Goal: Contribute content: Contribute content

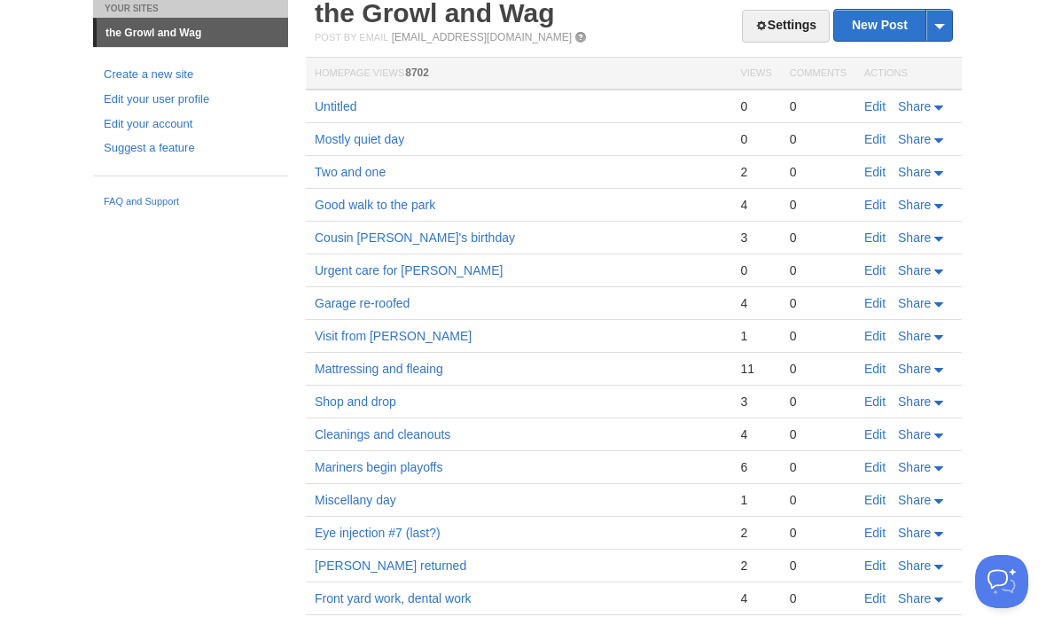
click at [866, 113] on link "Edit" at bounding box center [874, 106] width 21 height 14
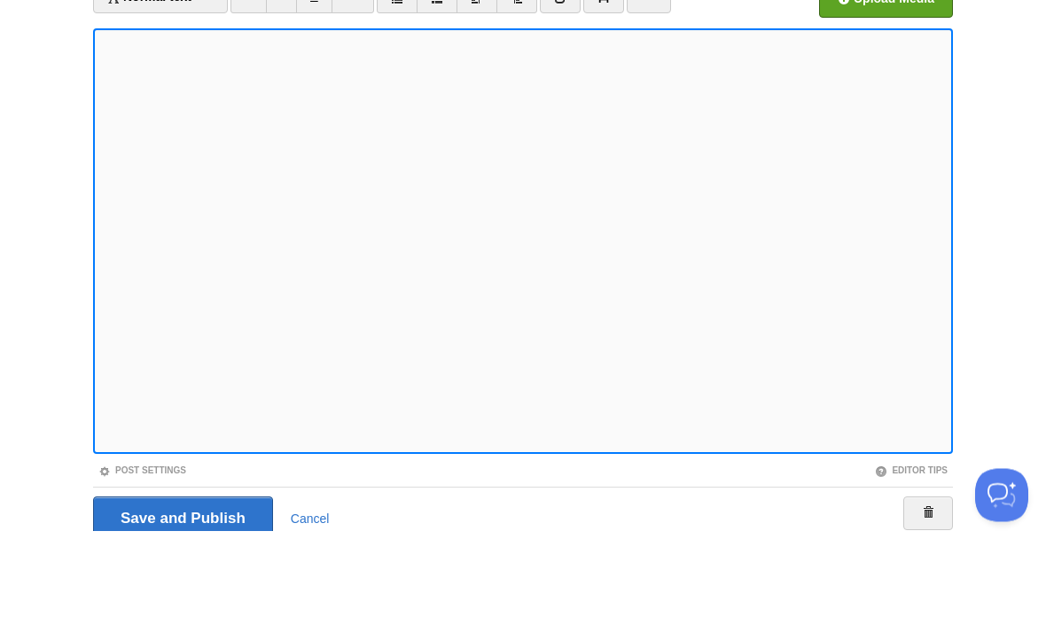
scroll to position [132, 0]
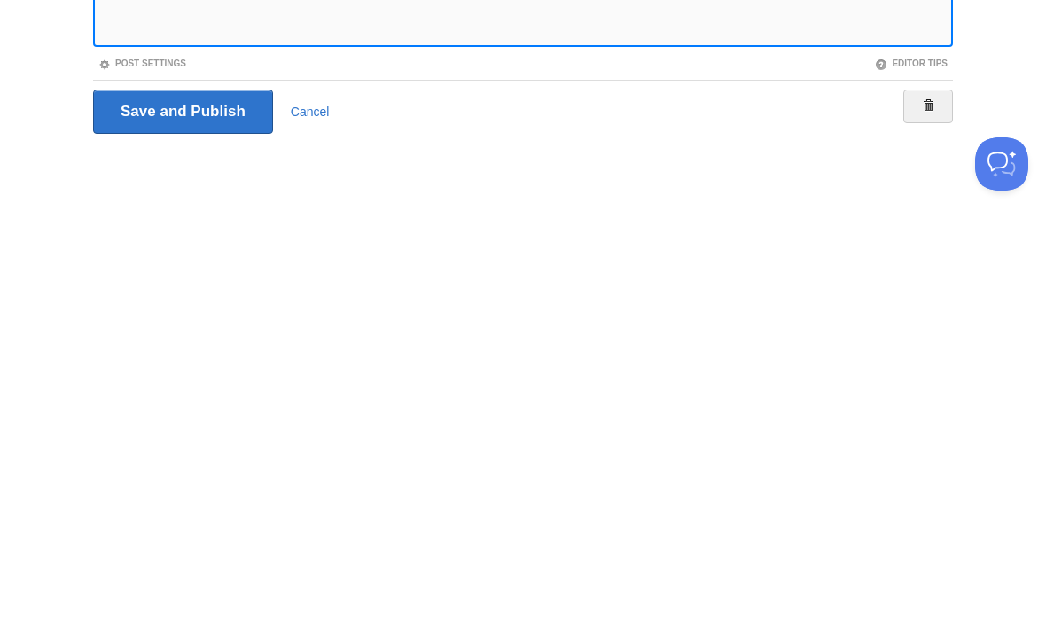
click at [225, 507] on input "Save and Publish" at bounding box center [183, 529] width 180 height 44
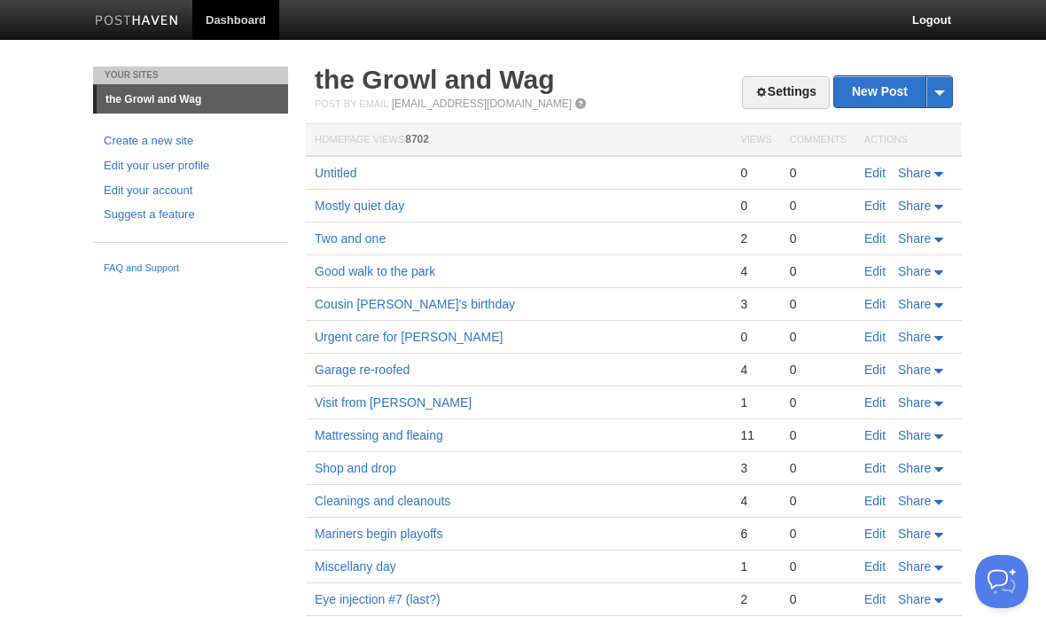
click at [879, 172] on link "Edit" at bounding box center [874, 173] width 21 height 14
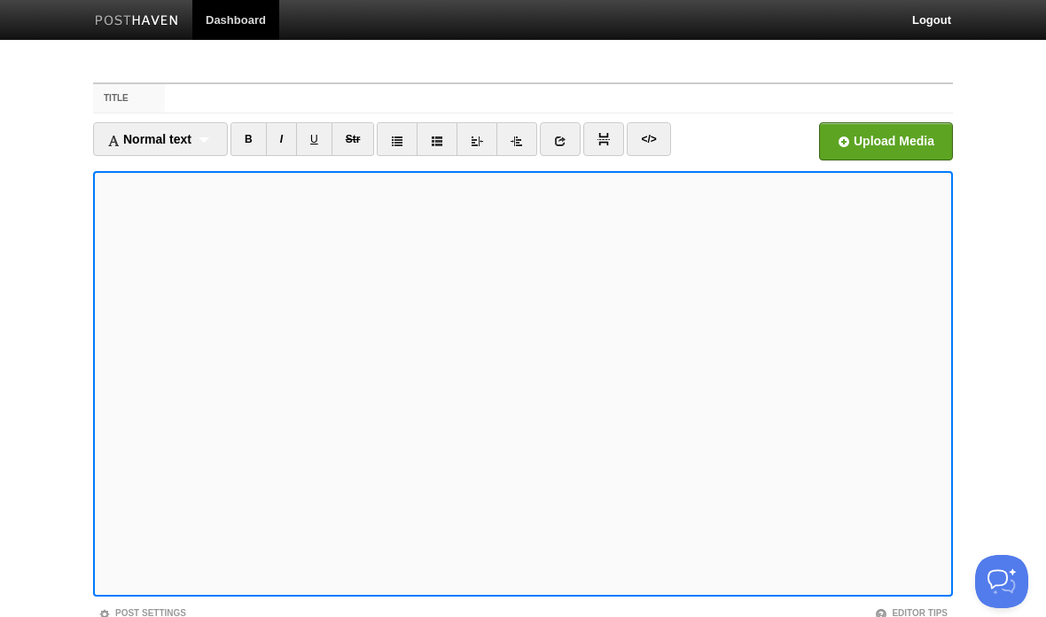
click at [656, 132] on link "</>" at bounding box center [648, 139] width 43 height 34
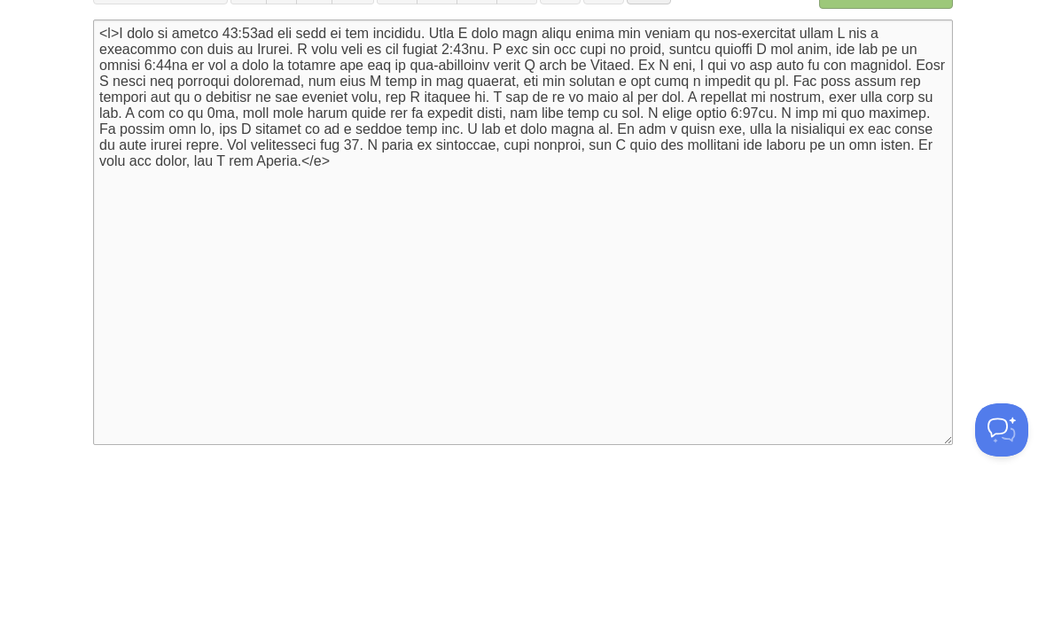
click at [340, 171] on textarea "<p>I woke up around 12:40am and went to the bathroom. Then I took some sleep dr…" at bounding box center [523, 384] width 860 height 426
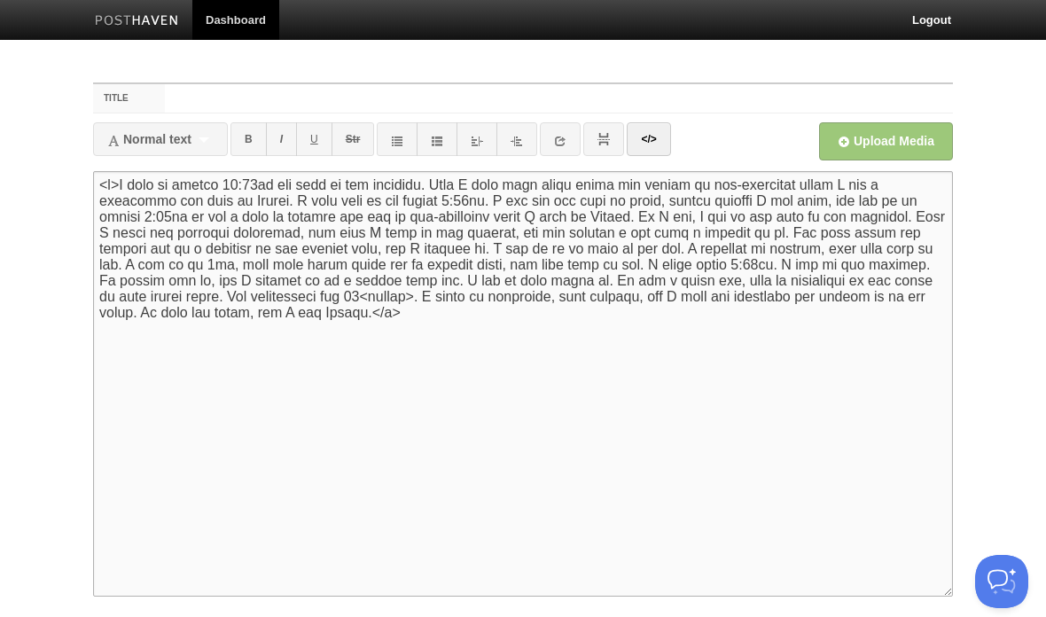
click at [653, 150] on link "</>" at bounding box center [648, 139] width 43 height 34
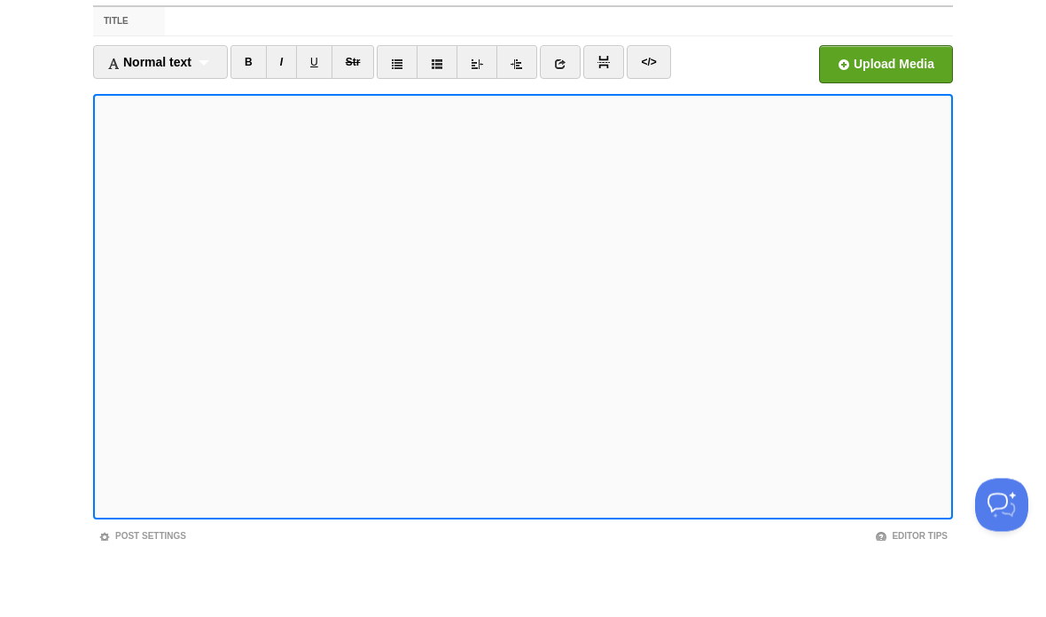
click at [668, 122] on link "</>" at bounding box center [648, 139] width 43 height 34
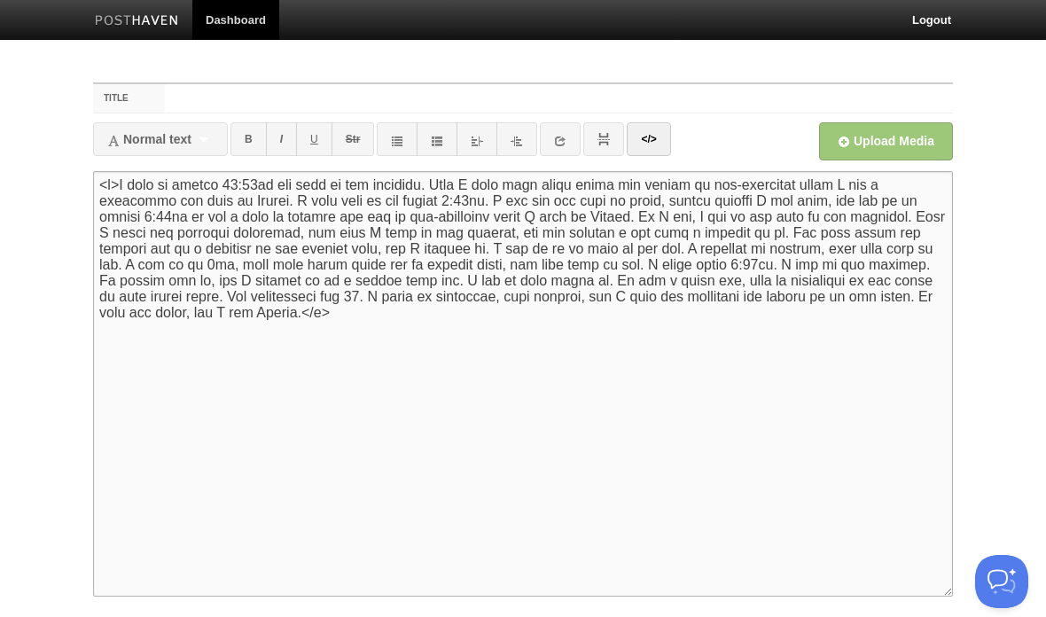
click at [666, 137] on link "</>" at bounding box center [648, 139] width 43 height 34
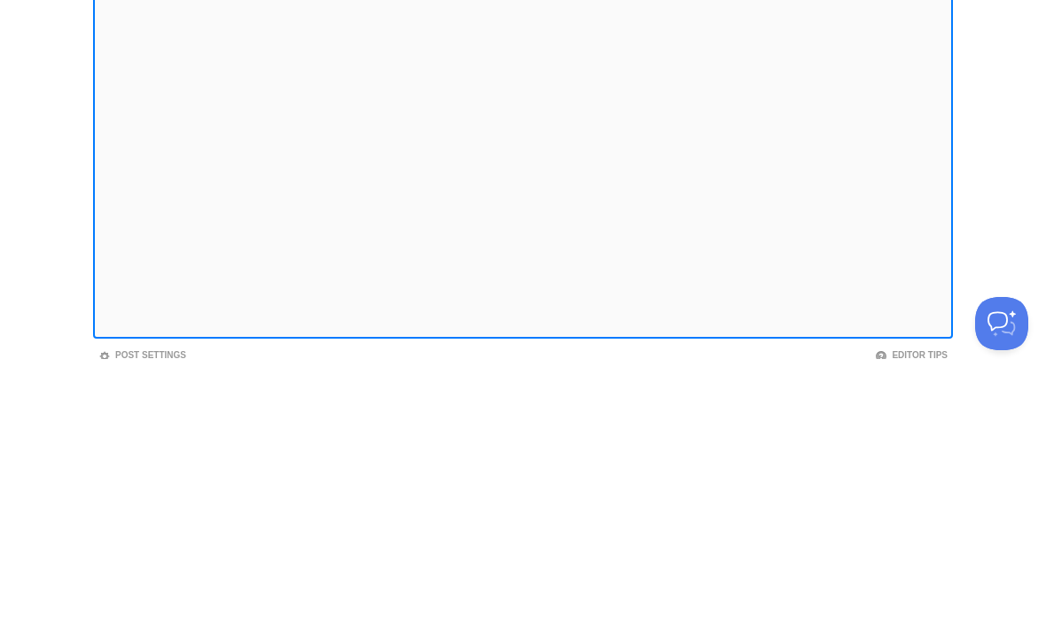
click at [1002, 91] on body "Dashboard Logout Post saved × Post saved × Post saved × Post saved × Your Sites…" at bounding box center [523, 375] width 1046 height 750
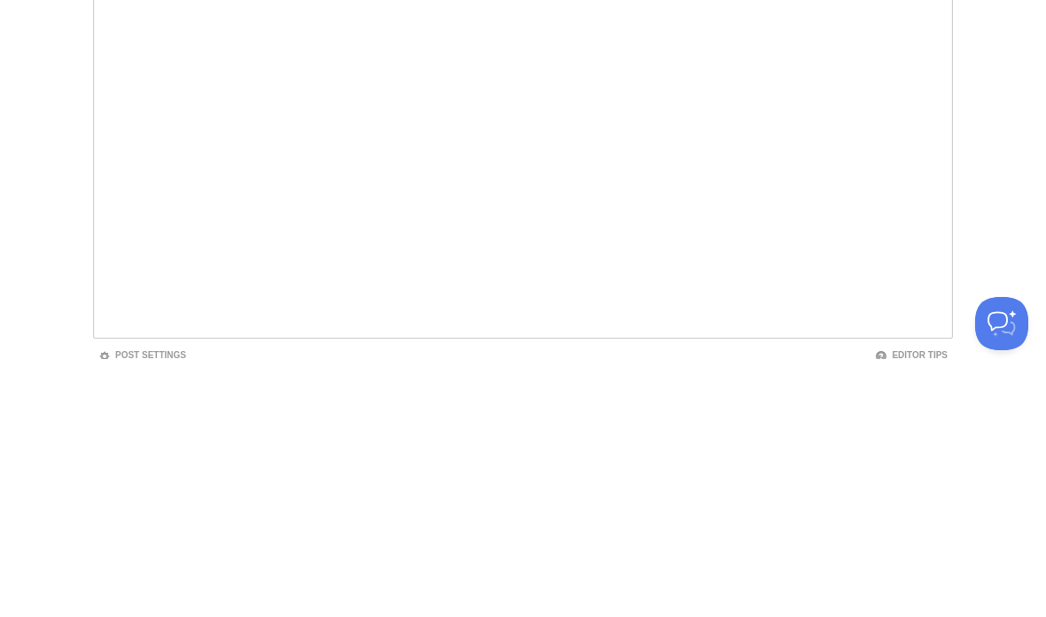
scroll to position [132, 0]
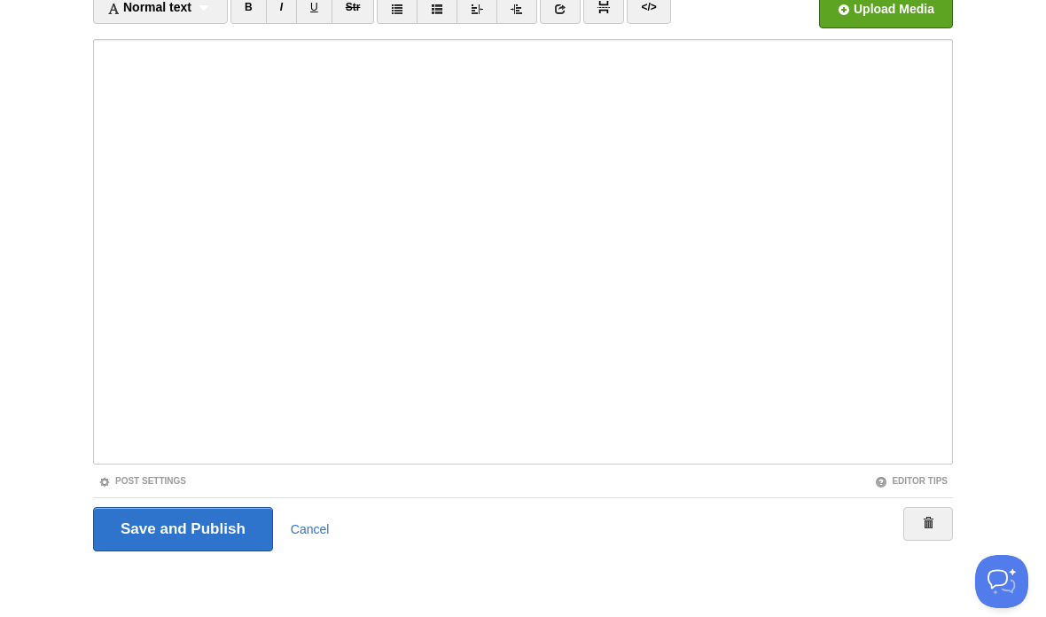
click at [660, 18] on link "</>" at bounding box center [648, 7] width 43 height 34
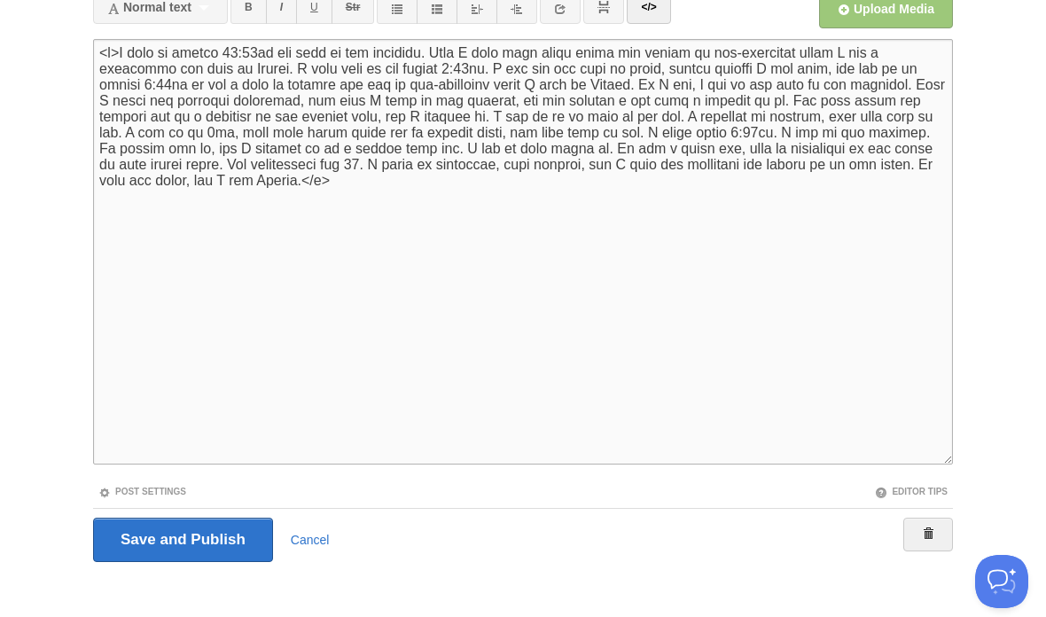
click at [344, 177] on textarea "<p>I woke up around 12:40am and went to the bathroom. Then I took some sleep dr…" at bounding box center [523, 252] width 860 height 426
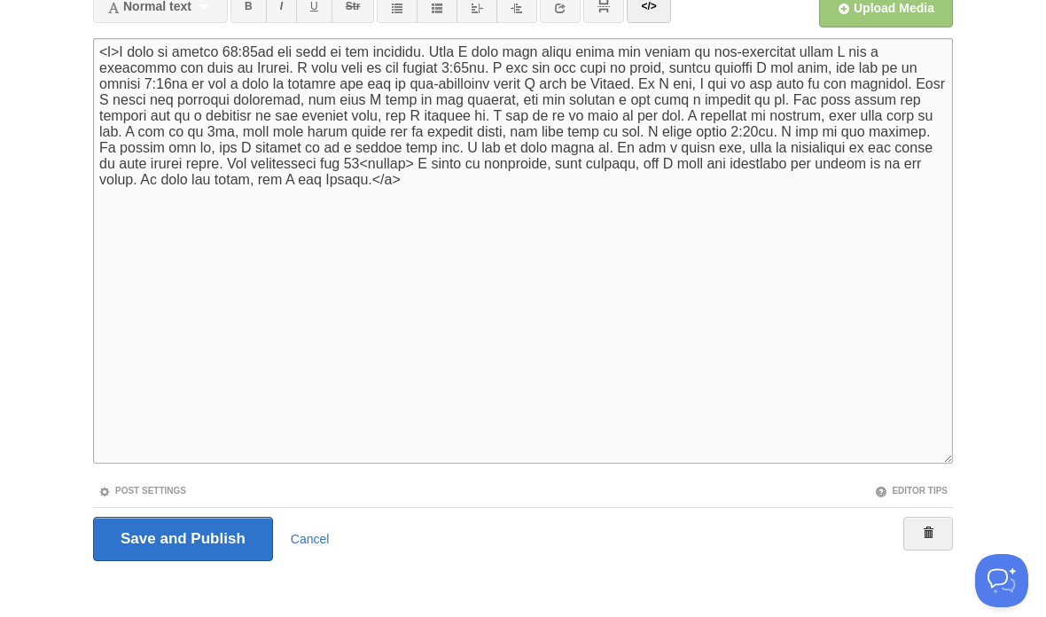
type textarea "<p>I woke up around 12:40am and went to the bathroom. Then I took some sleep dr…"
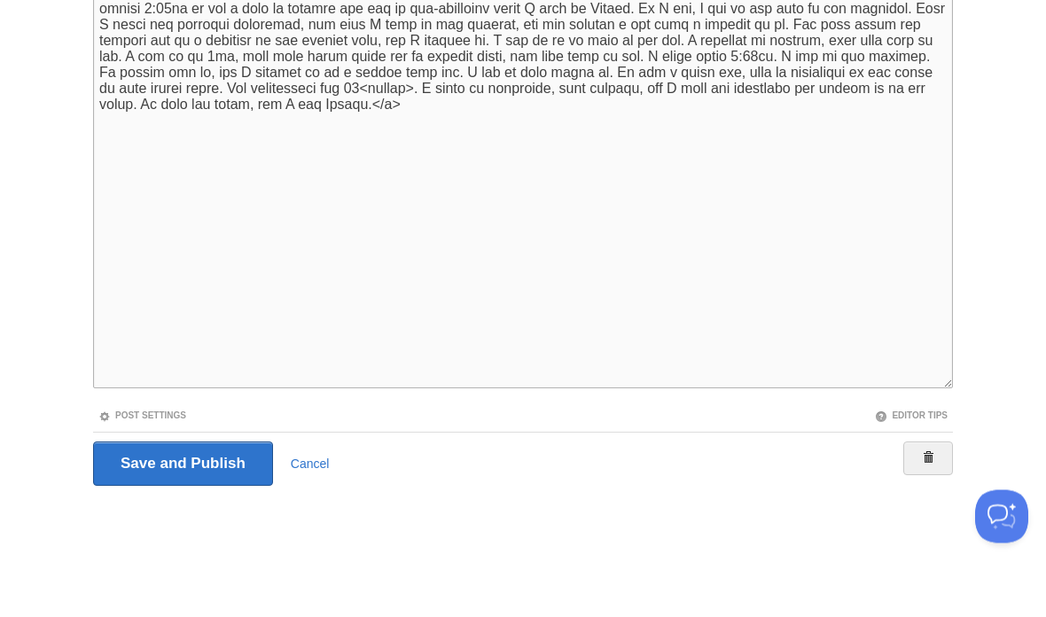
scroll to position [0, 0]
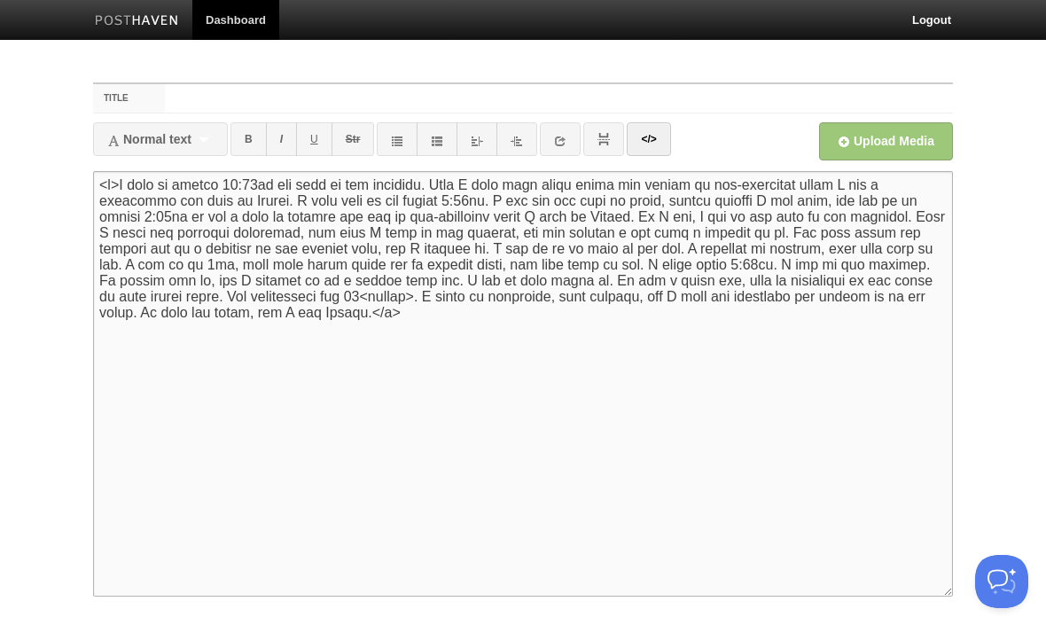
click at [661, 143] on link "</>" at bounding box center [648, 139] width 43 height 34
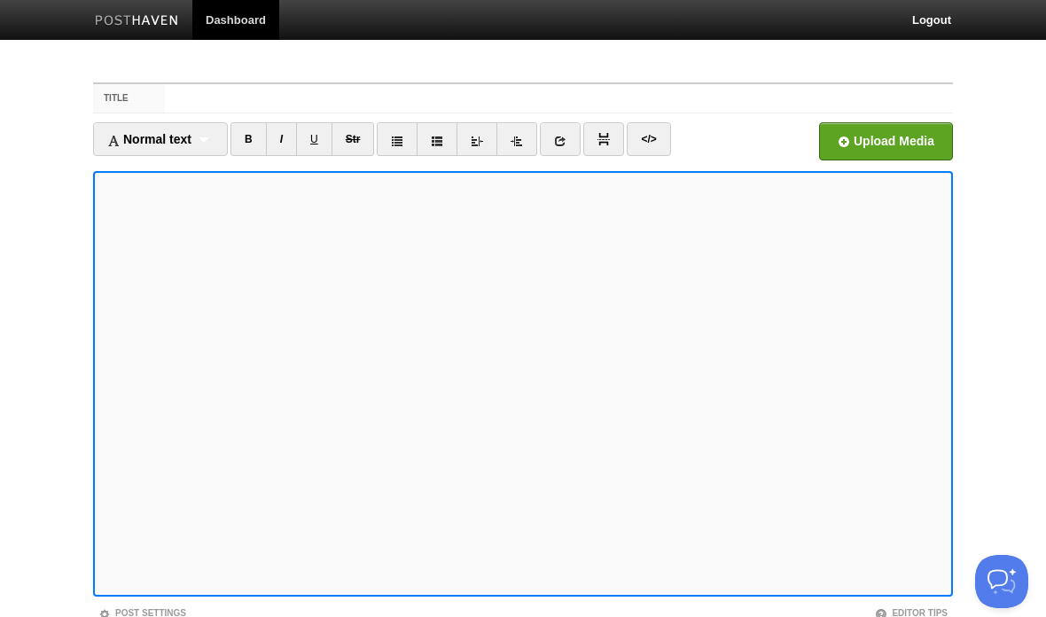
click at [667, 138] on link "</>" at bounding box center [648, 139] width 43 height 34
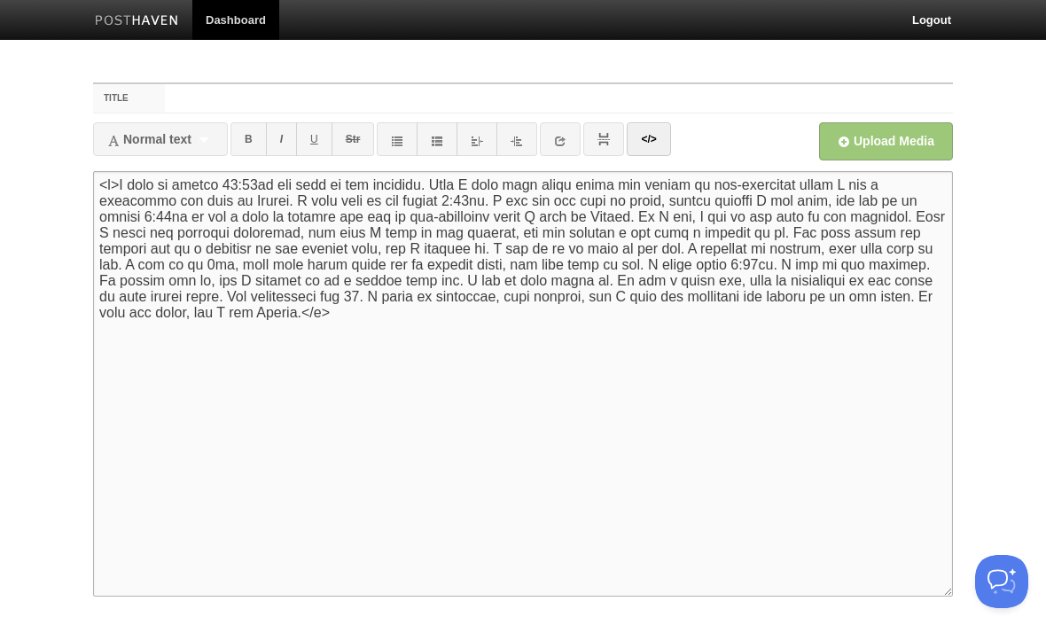
click at [645, 147] on link "</>" at bounding box center [648, 139] width 43 height 34
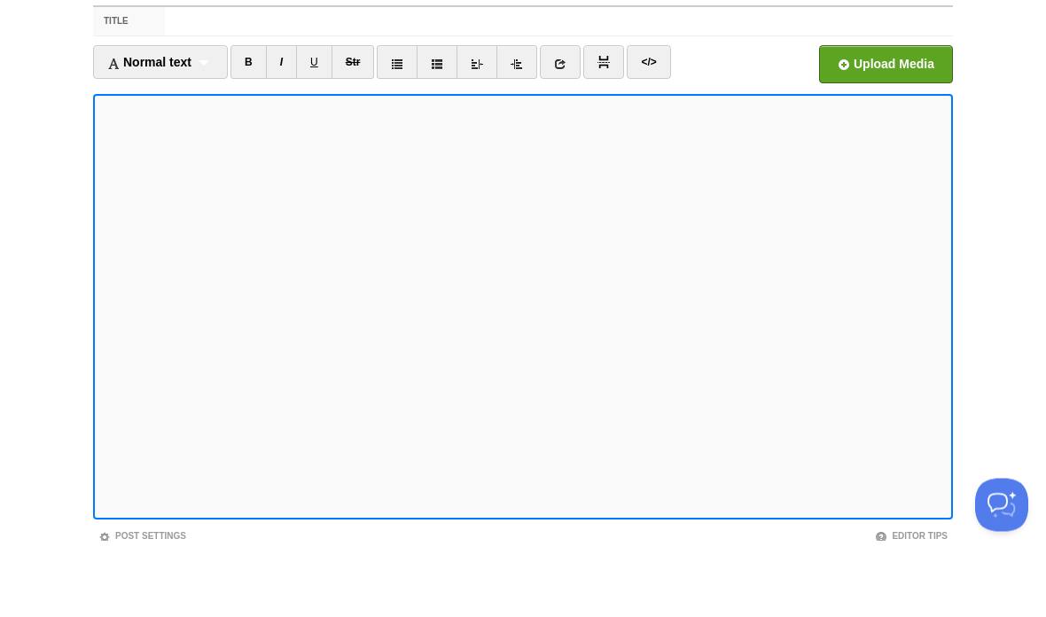
click at [668, 122] on link "</>" at bounding box center [648, 139] width 43 height 34
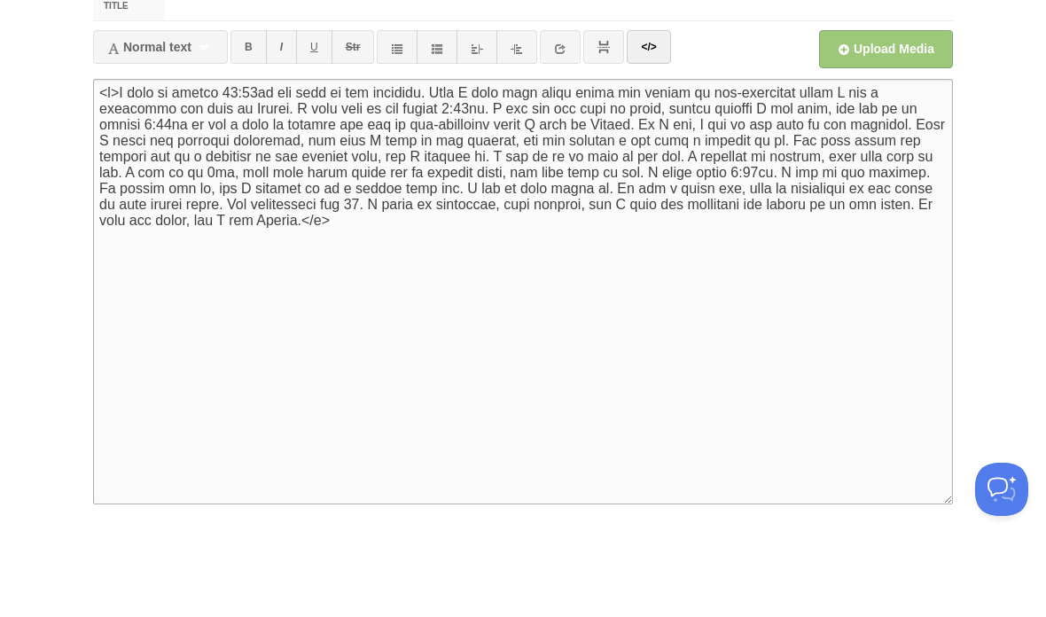
click at [656, 122] on link "</>" at bounding box center [648, 139] width 43 height 34
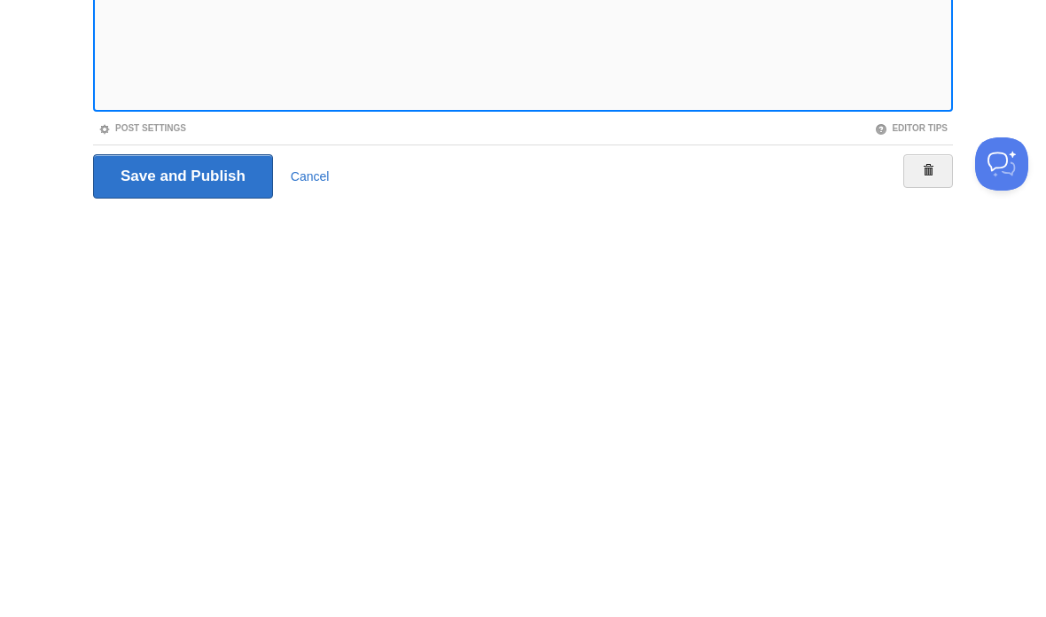
scroll to position [68, 0]
click at [221, 571] on input "Save and Publish" at bounding box center [183, 593] width 180 height 44
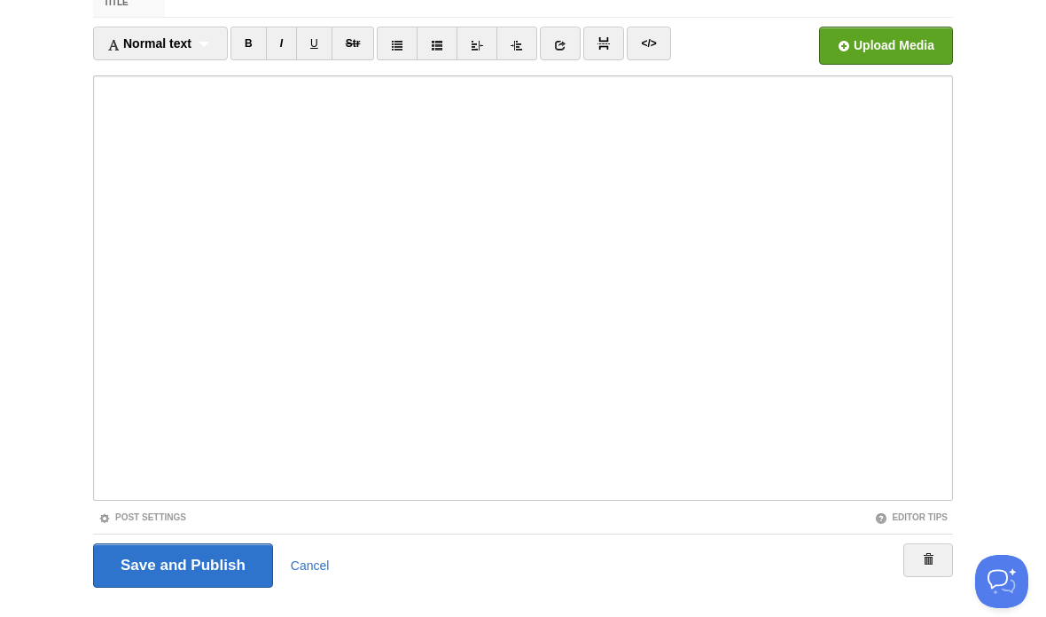
scroll to position [66, 0]
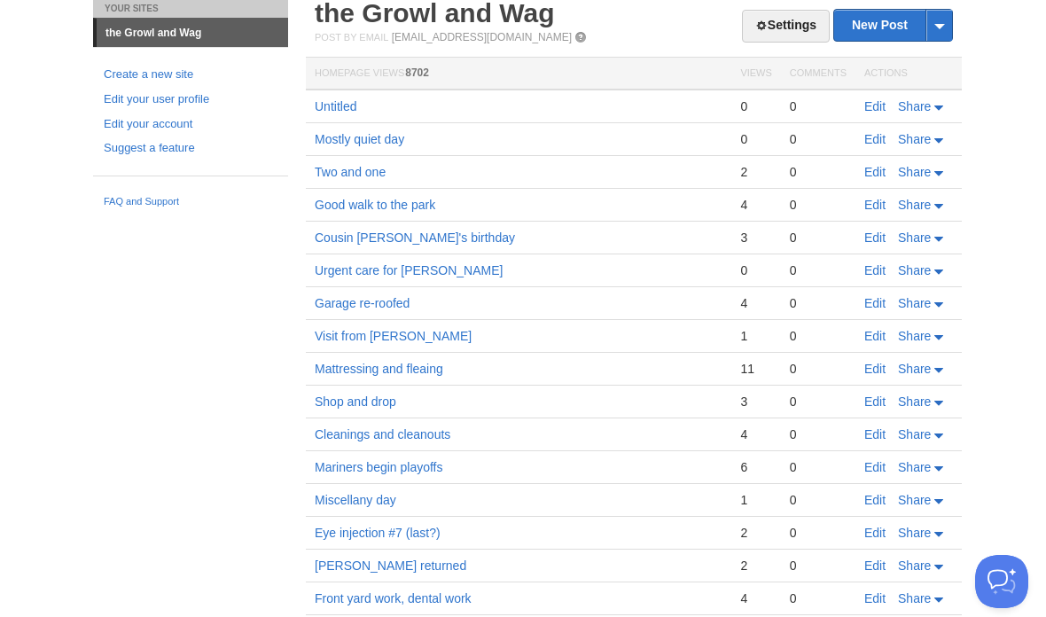
click at [868, 113] on link "Edit" at bounding box center [874, 106] width 21 height 14
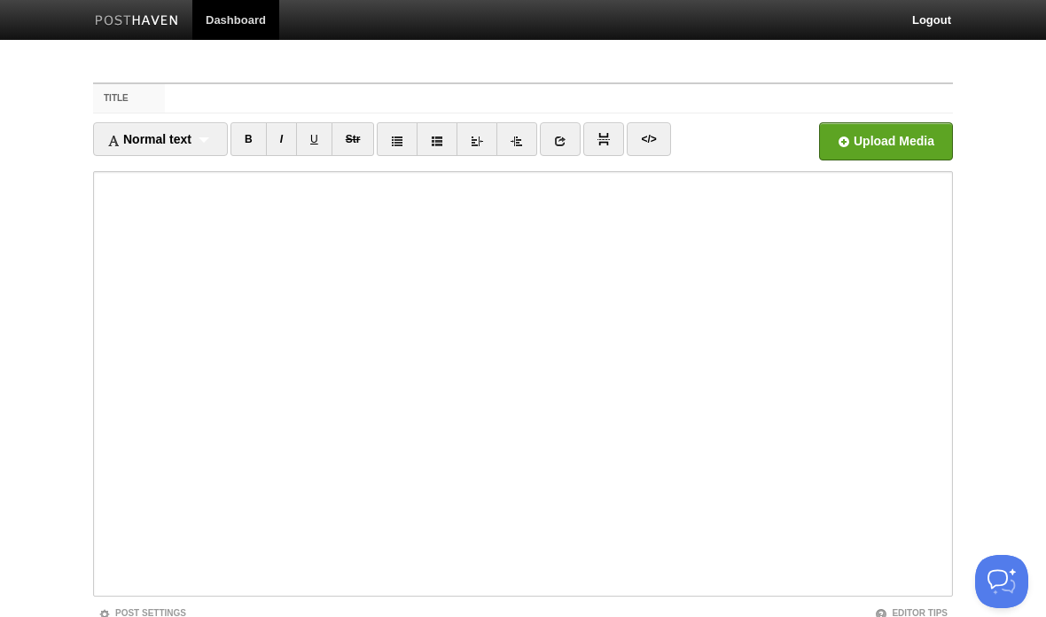
click at [658, 155] on link "</>" at bounding box center [648, 139] width 43 height 34
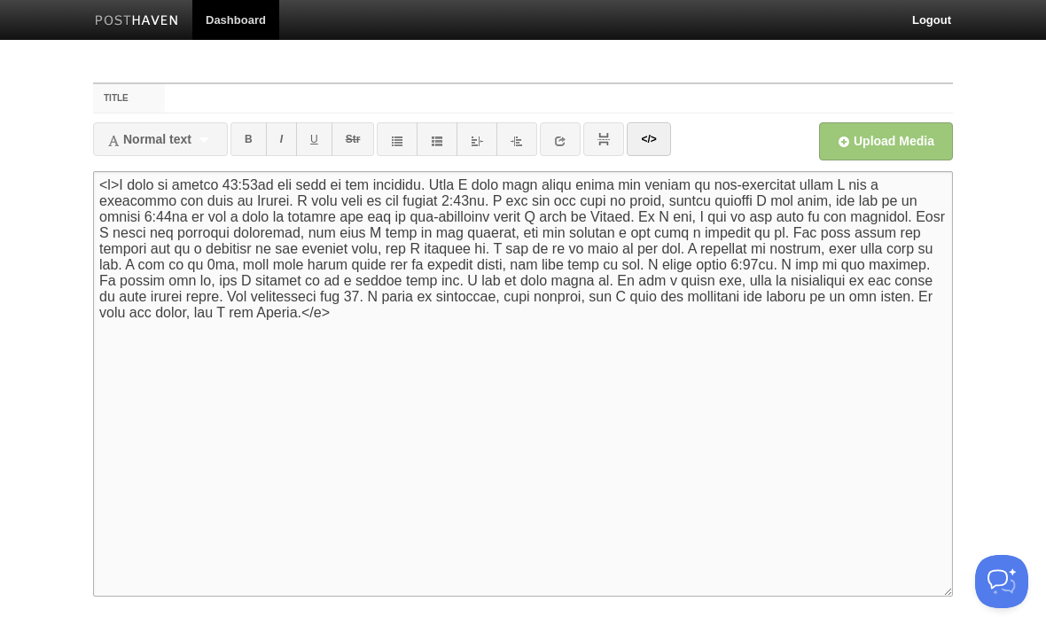
click at [349, 319] on textarea at bounding box center [523, 384] width 860 height 426
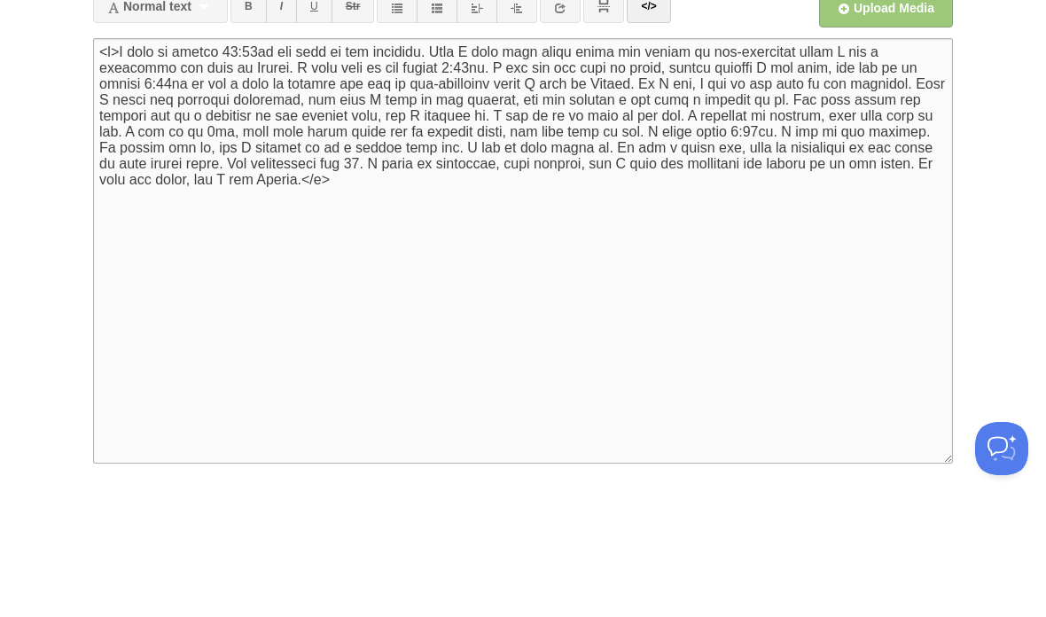
click at [324, 184] on textarea at bounding box center [523, 384] width 860 height 426
click at [343, 184] on textarea at bounding box center [523, 384] width 860 height 426
type textarea "<p>I woke up around 12:40am and went to the bathroom. Then I took some sleep dr…"
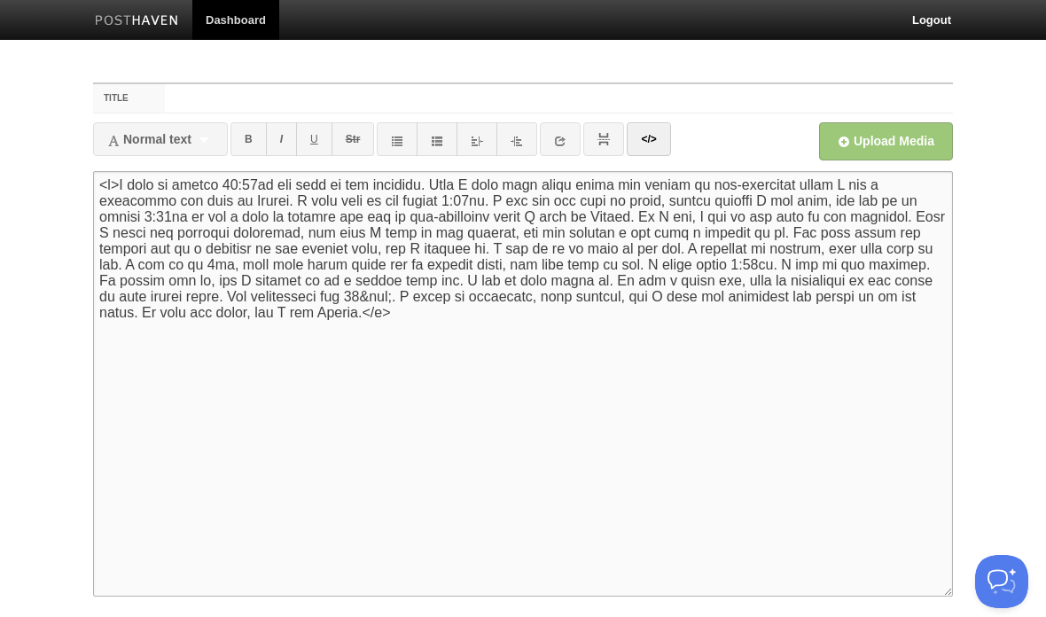
click at [661, 145] on link "</>" at bounding box center [648, 139] width 43 height 34
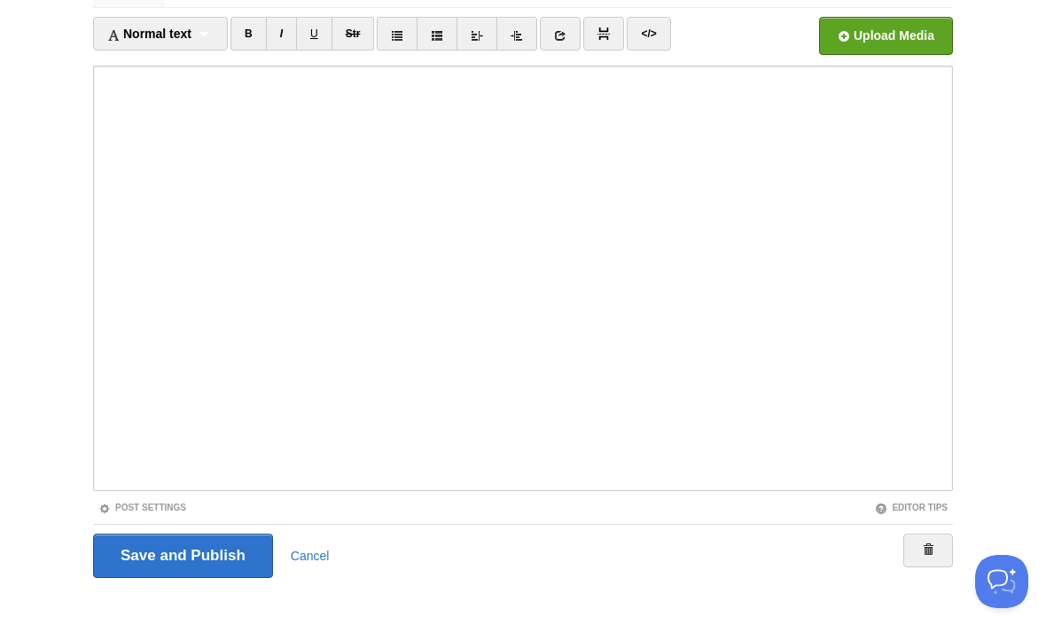
scroll to position [132, 0]
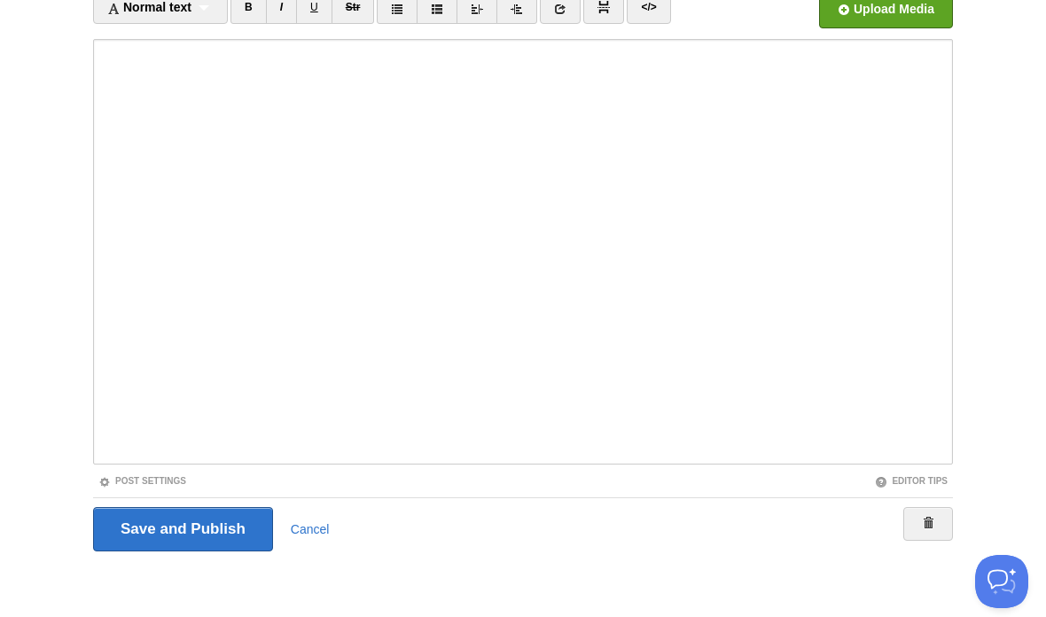
click at [246, 524] on input "Save and Publish" at bounding box center [183, 529] width 180 height 44
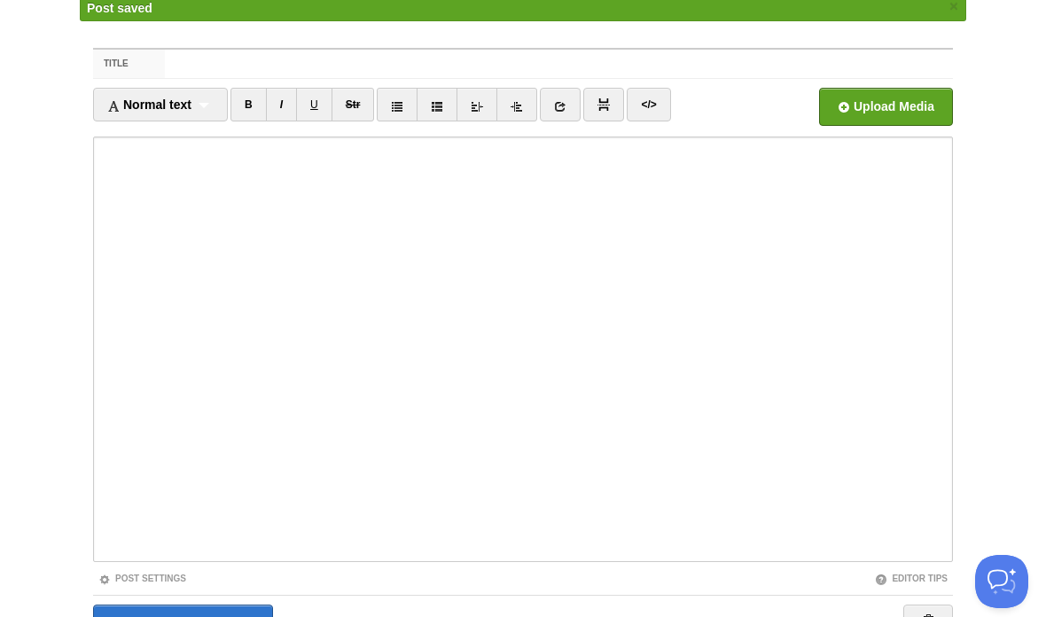
scroll to position [66, 0]
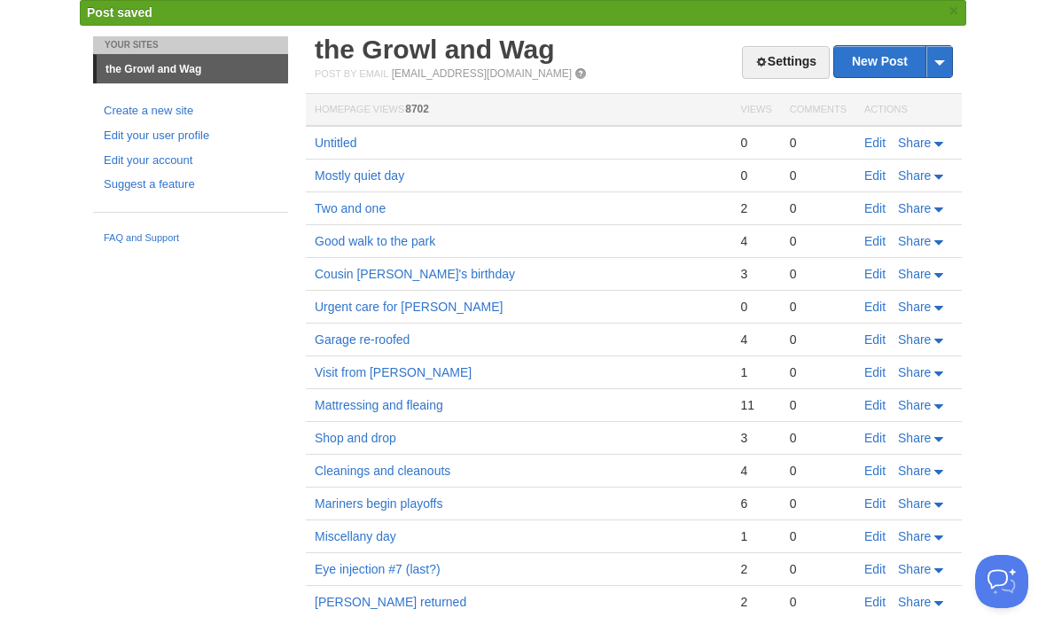
click at [880, 148] on link "Edit" at bounding box center [874, 143] width 21 height 14
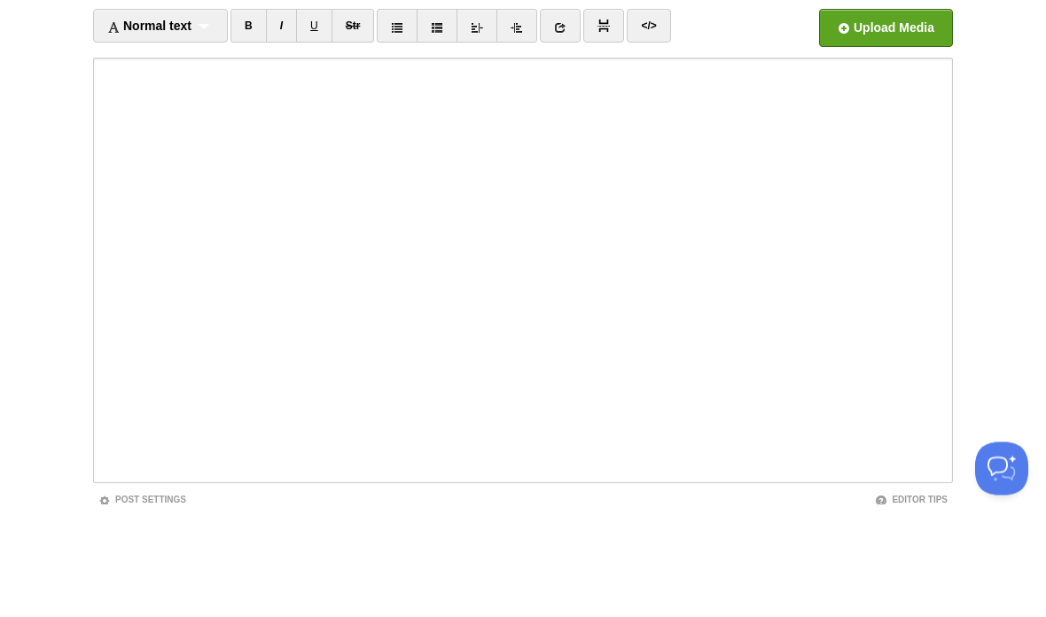
scroll to position [113, 0]
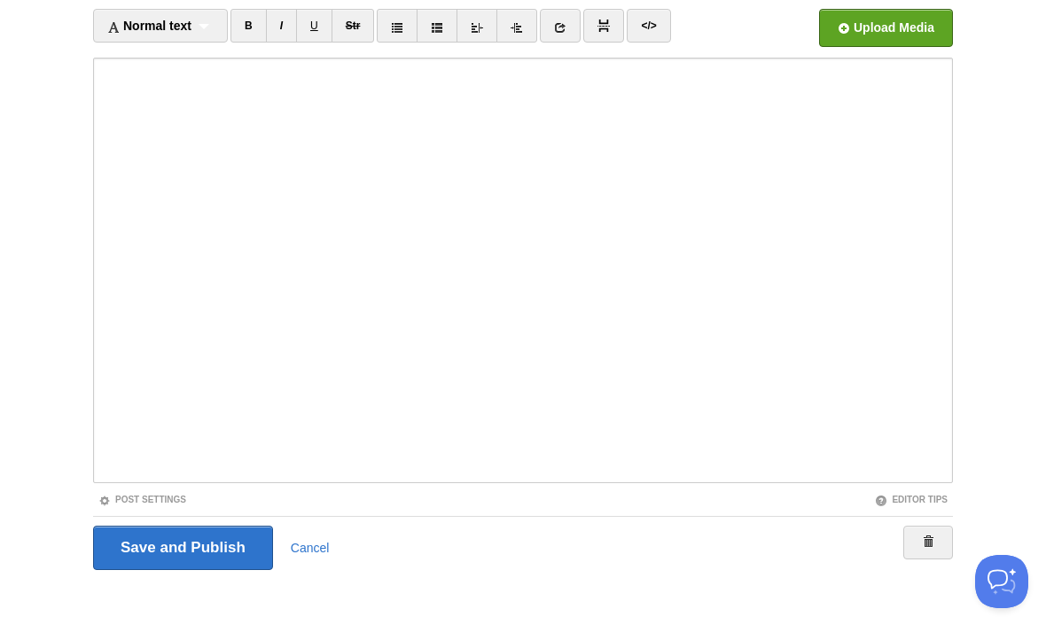
click at [233, 557] on input "Save and Publish" at bounding box center [183, 548] width 180 height 44
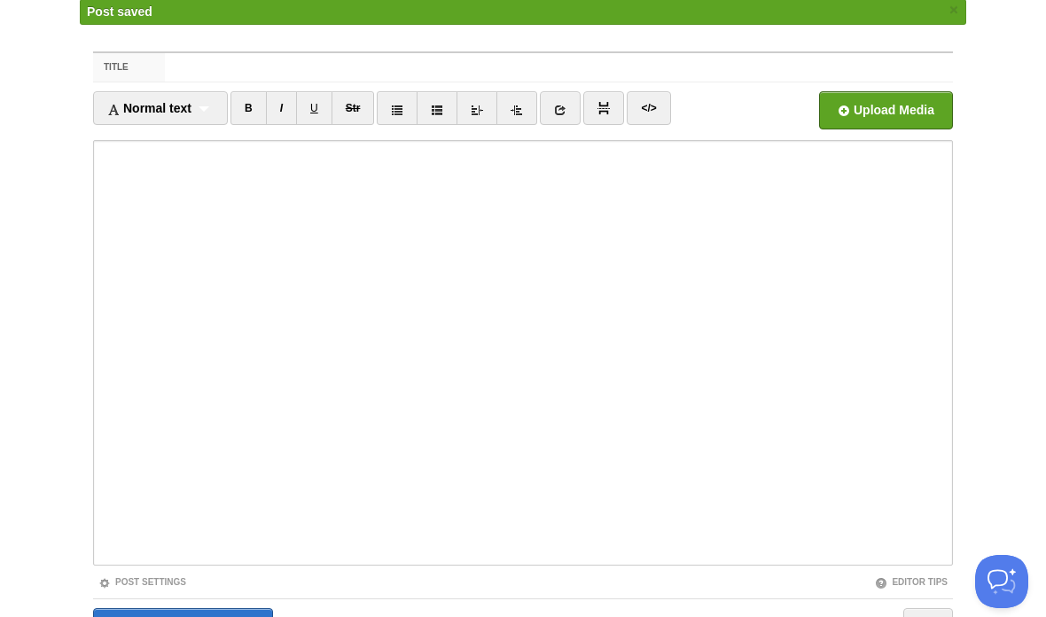
scroll to position [66, 0]
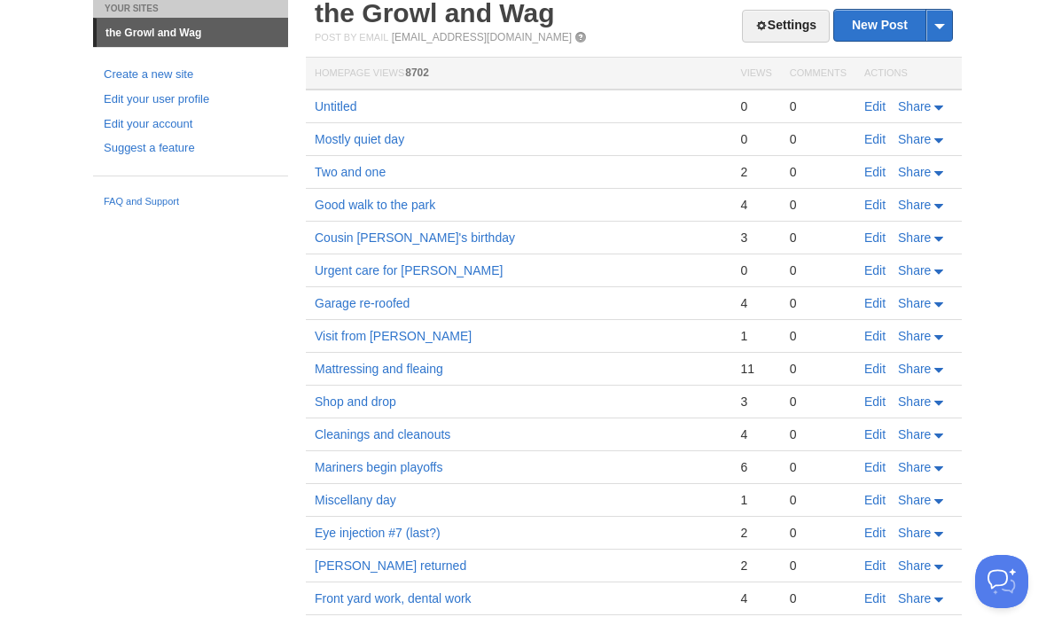
click at [864, 103] on link "Edit" at bounding box center [874, 106] width 21 height 14
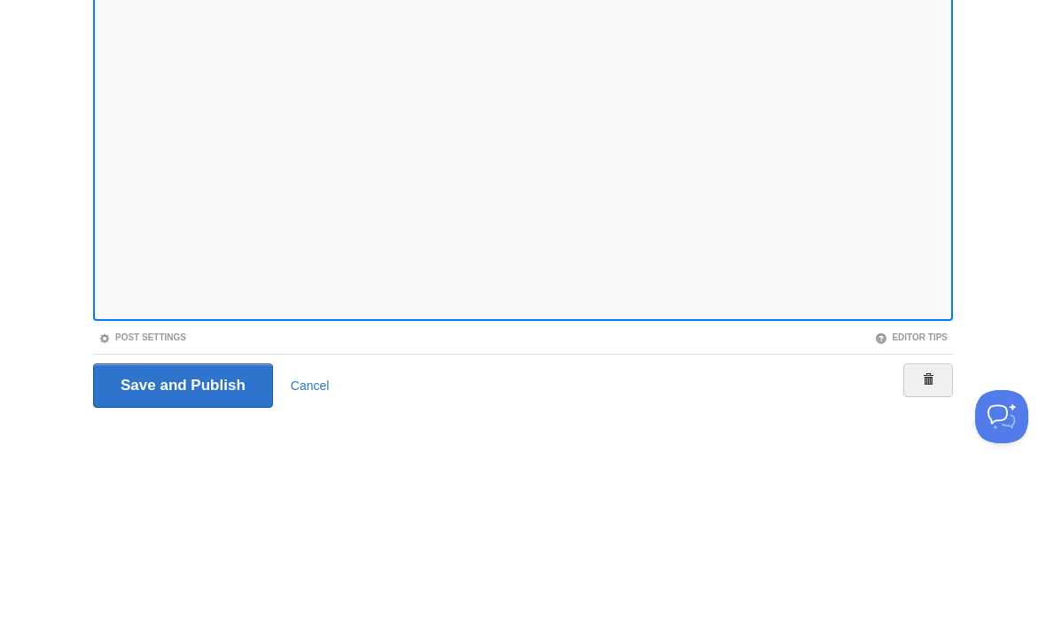
scroll to position [132, 0]
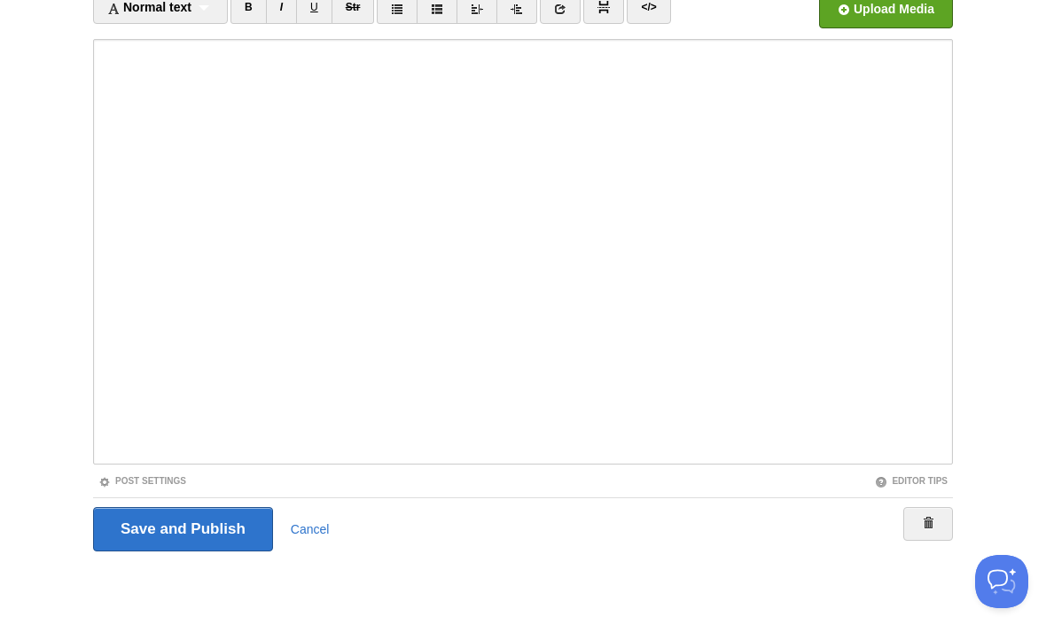
click at [213, 526] on input "Save and Publish" at bounding box center [183, 529] width 180 height 44
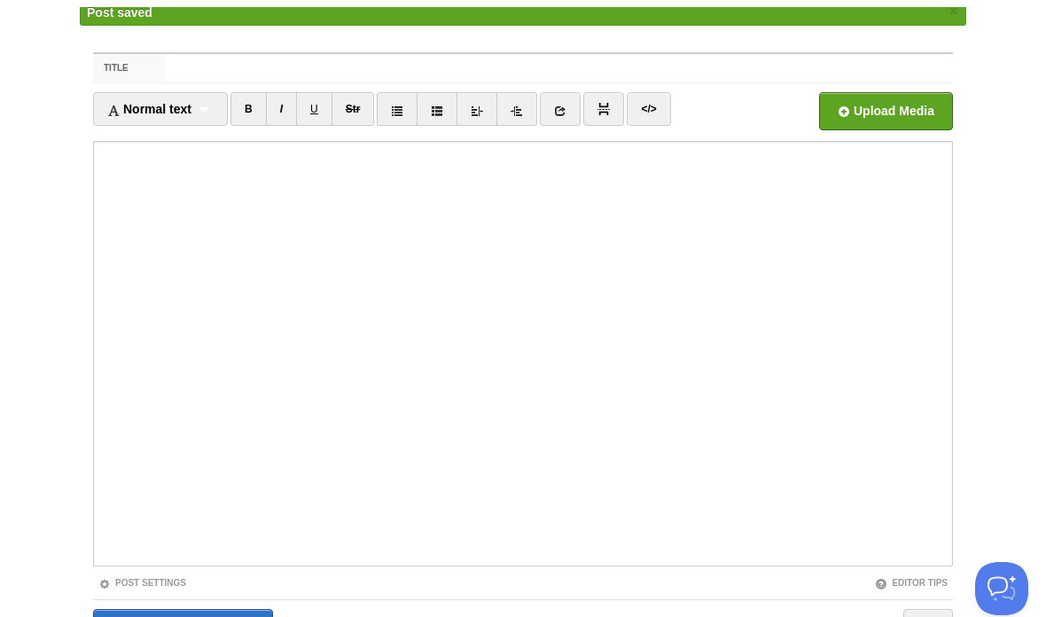
scroll to position [66, 0]
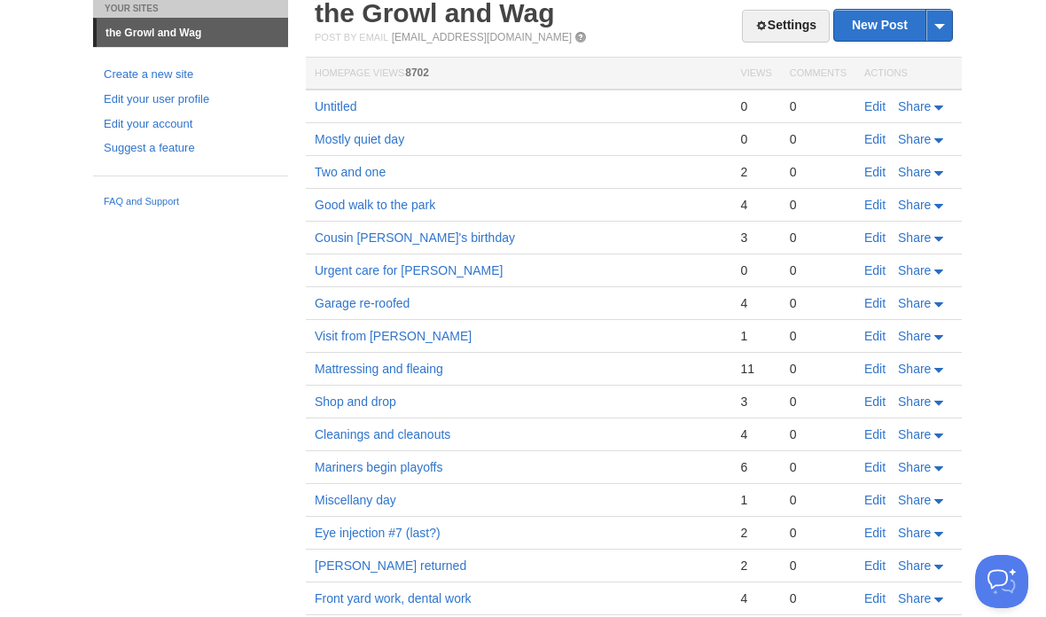
click at [878, 103] on link "Edit" at bounding box center [874, 106] width 21 height 14
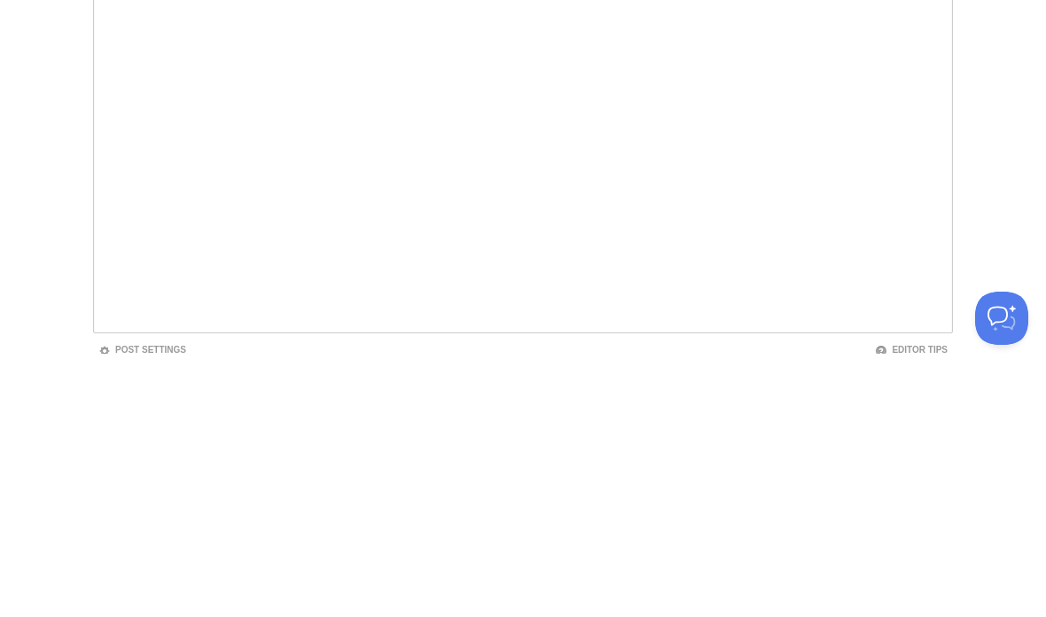
scroll to position [132, 0]
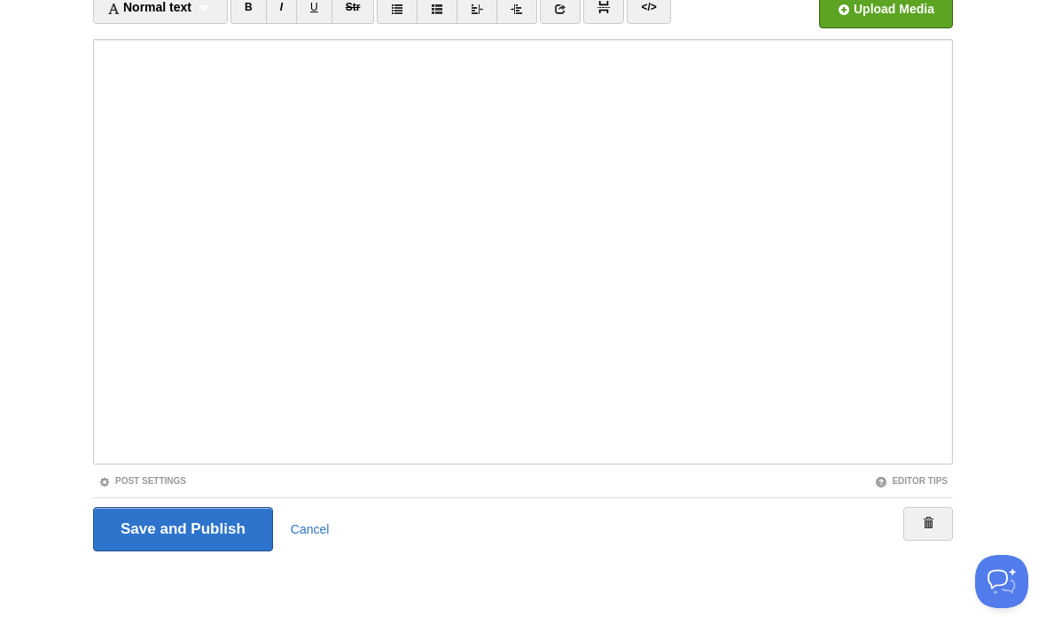
click at [223, 526] on input "Save and Publish" at bounding box center [183, 529] width 180 height 44
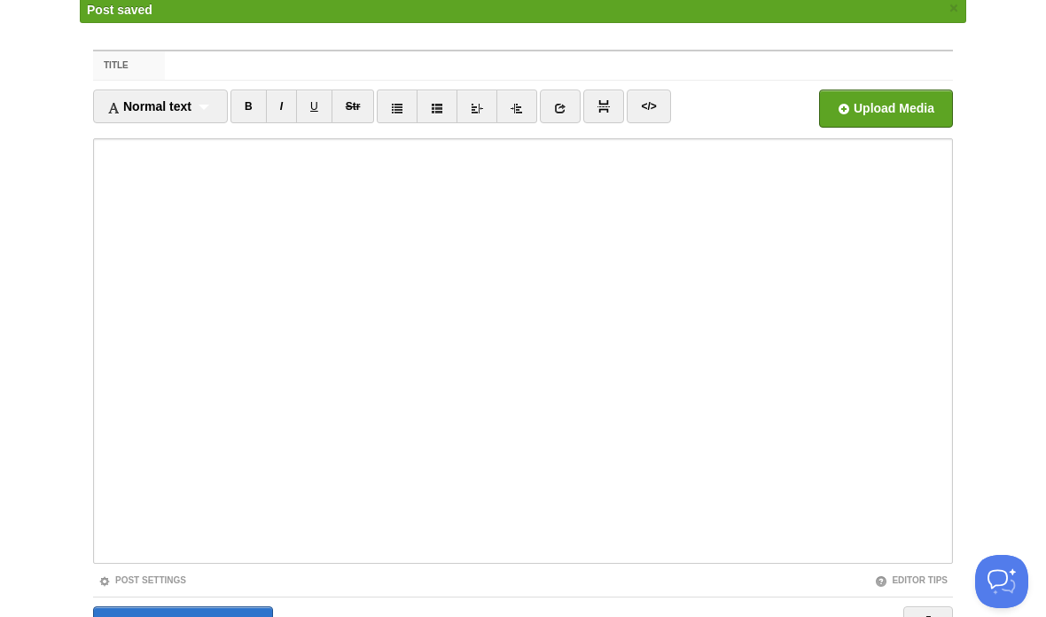
scroll to position [66, 0]
